Goal: Complete application form

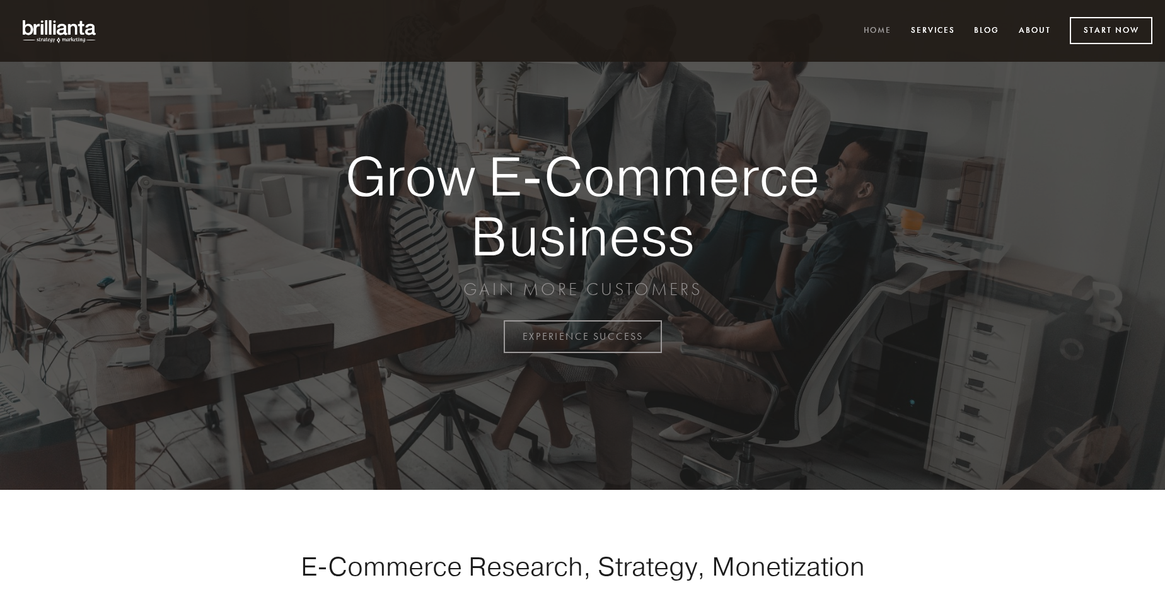
scroll to position [3305, 0]
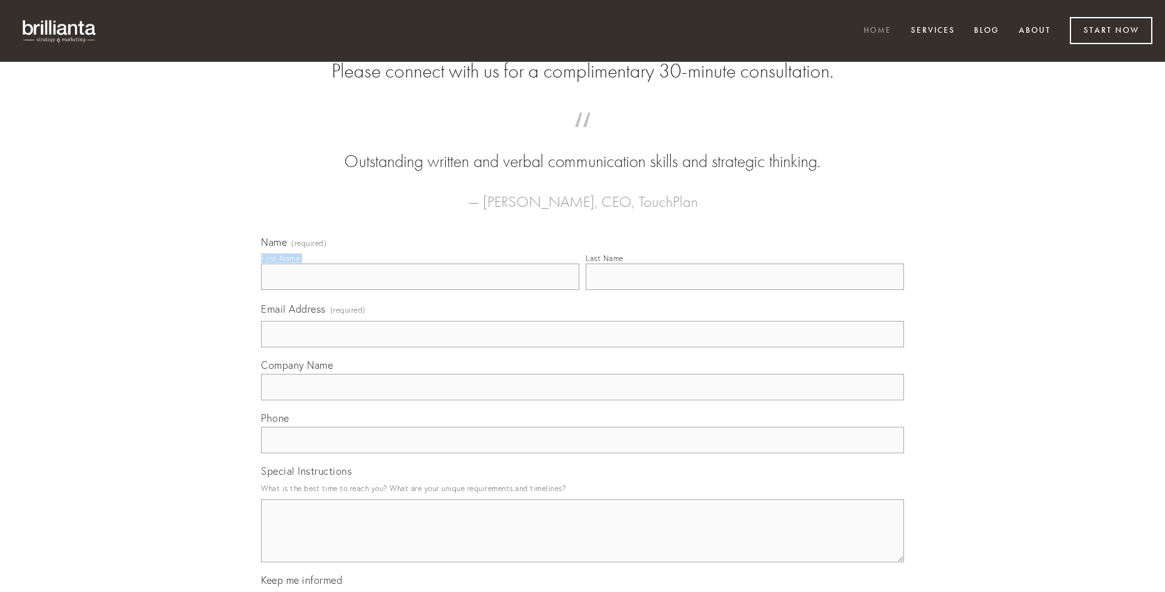
type input "[PERSON_NAME]"
click at [745, 290] on input "Last Name" at bounding box center [745, 277] width 318 height 26
type input "[PERSON_NAME]"
click at [583, 347] on input "Email Address (required)" at bounding box center [582, 334] width 643 height 26
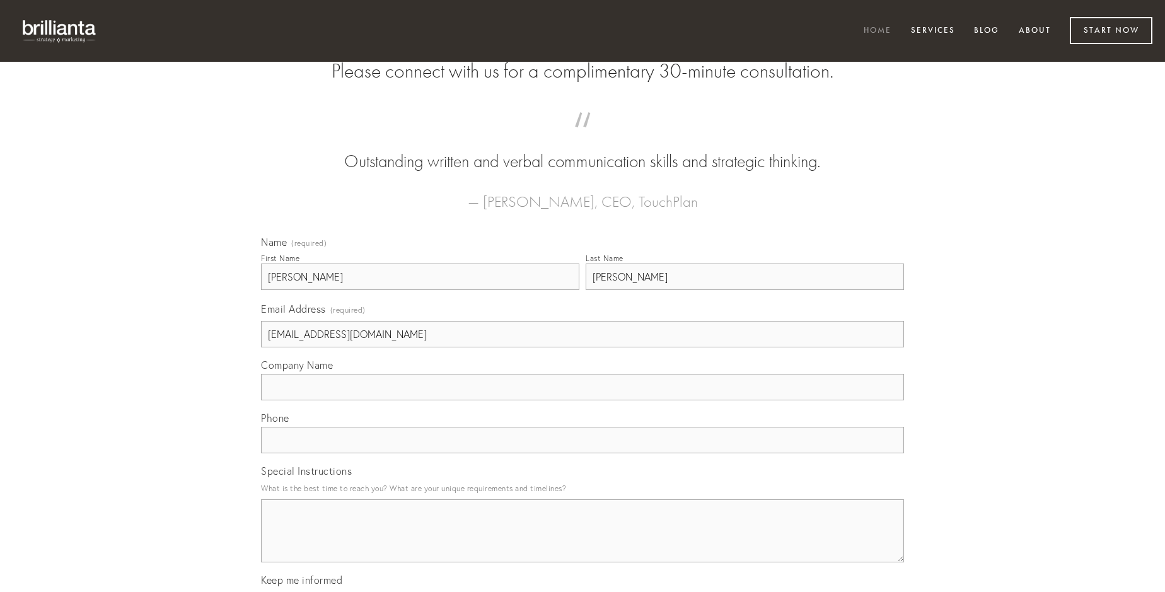
type input "[EMAIL_ADDRESS][DOMAIN_NAME]"
click at [583, 400] on input "Company Name" at bounding box center [582, 387] width 643 height 26
type input "perferendis"
click at [583, 453] on input "text" at bounding box center [582, 440] width 643 height 26
click at [583, 542] on textarea "Special Instructions" at bounding box center [582, 530] width 643 height 63
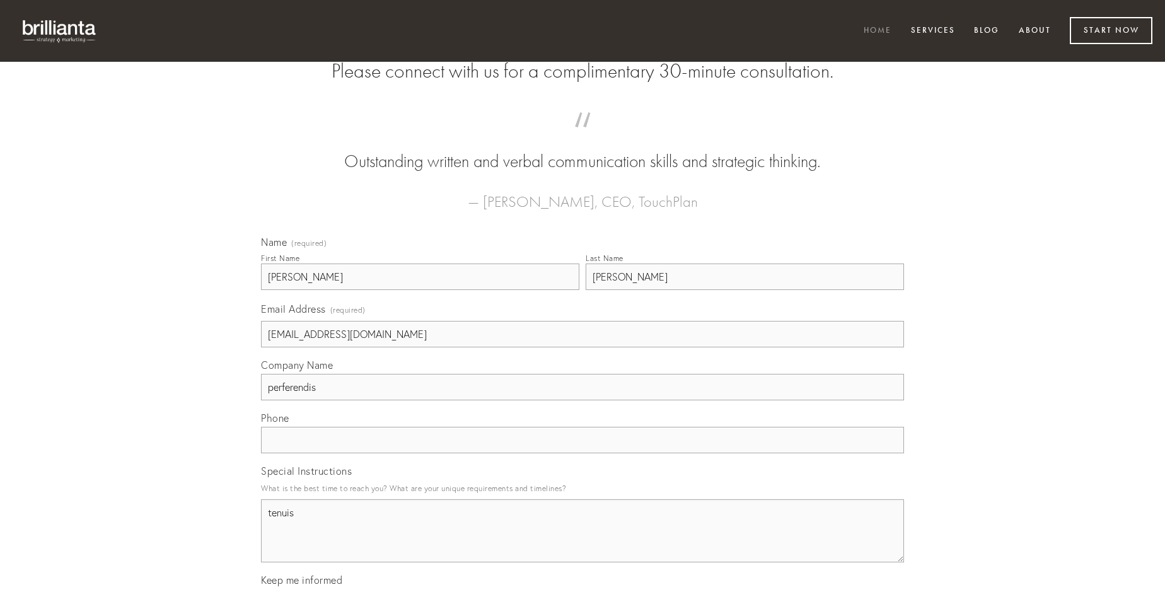
type textarea "tenuis"
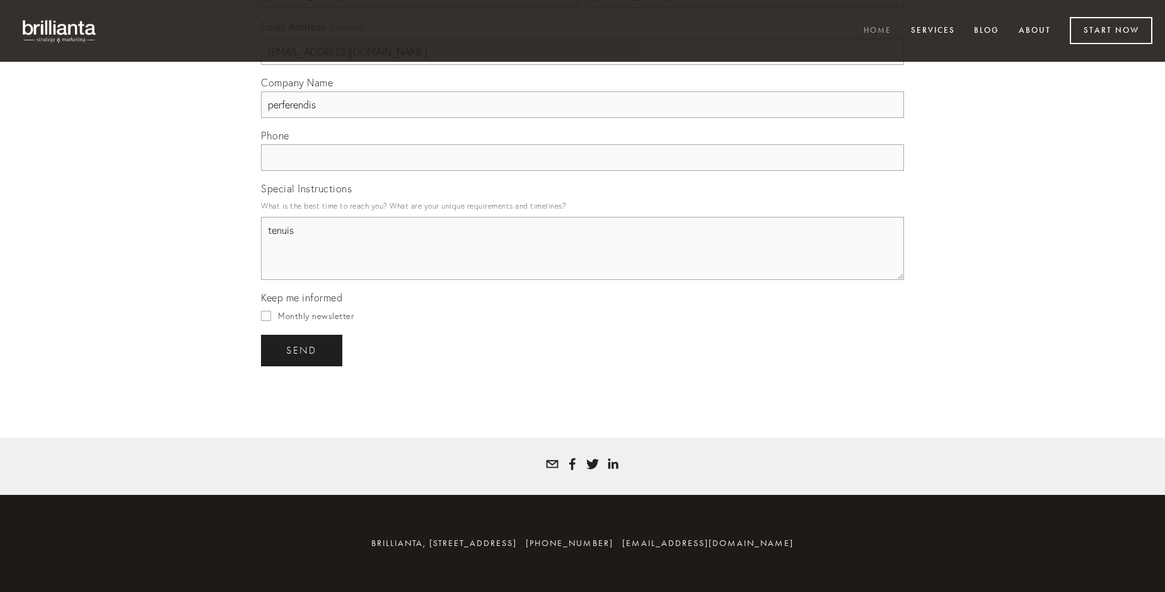
click at [303, 350] on span "send" at bounding box center [301, 350] width 31 height 11
